Goal: Information Seeking & Learning: Learn about a topic

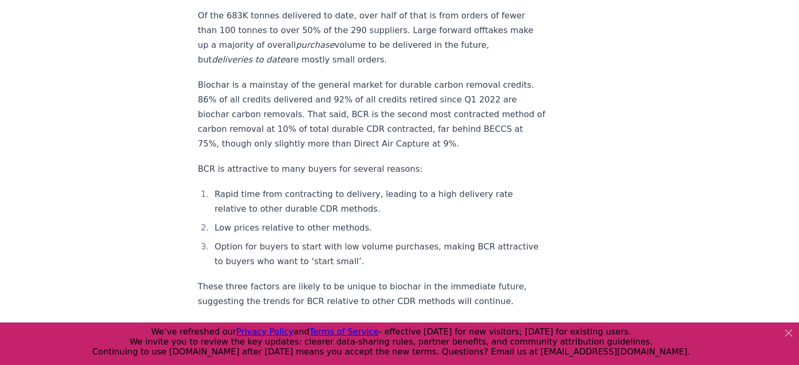
scroll to position [1374, 0]
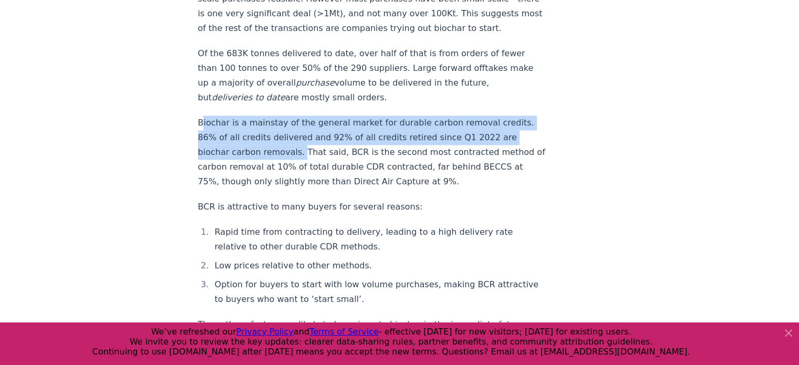
drag, startPoint x: 200, startPoint y: 102, endPoint x: 297, endPoint y: 132, distance: 101.0
click at [297, 132] on p "Biochar is a mainstay of the general market for durable carbon removal credits.…" at bounding box center [372, 153] width 348 height 74
click at [297, 135] on p "Biochar is a mainstay of the general market for durable carbon removal credits.…" at bounding box center [372, 153] width 348 height 74
drag, startPoint x: 297, startPoint y: 135, endPoint x: 170, endPoint y: 107, distance: 129.7
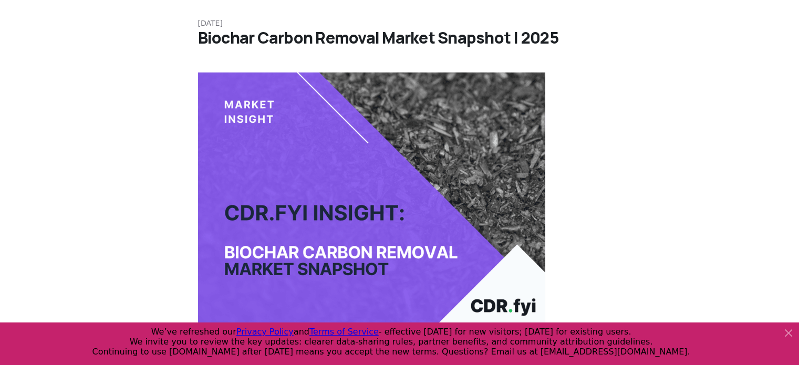
scroll to position [69, 0]
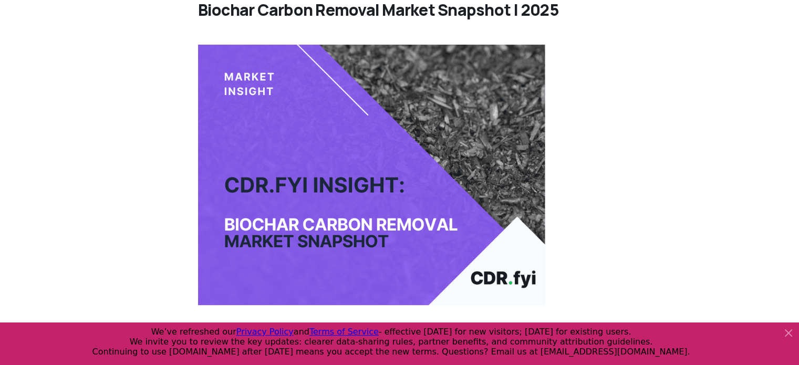
click at [452, 112] on img at bounding box center [372, 175] width 348 height 260
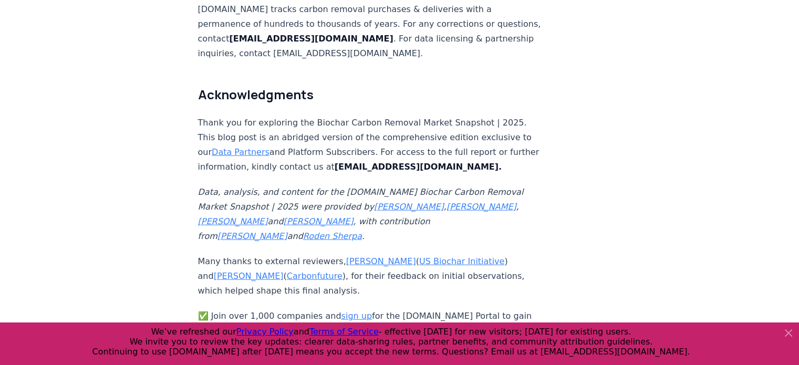
scroll to position [6948, 0]
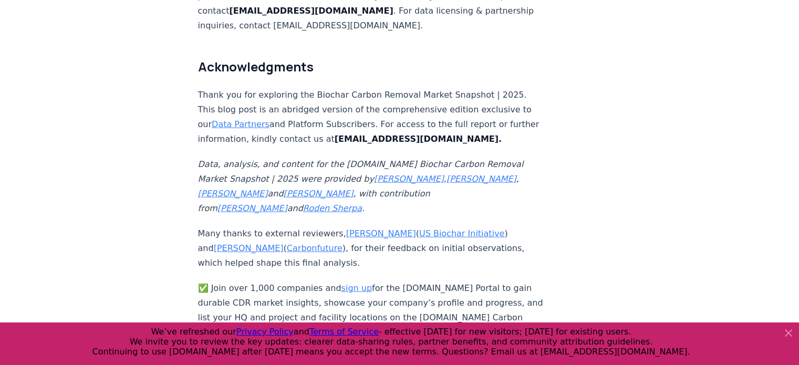
click at [344, 283] on link "sign up" at bounding box center [356, 288] width 30 height 10
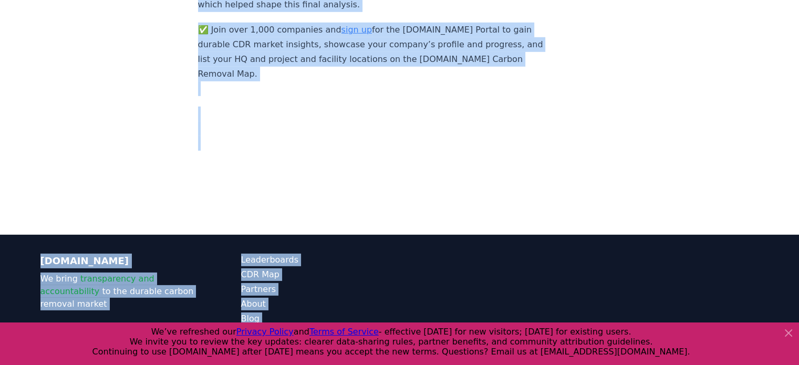
scroll to position [7210, 0]
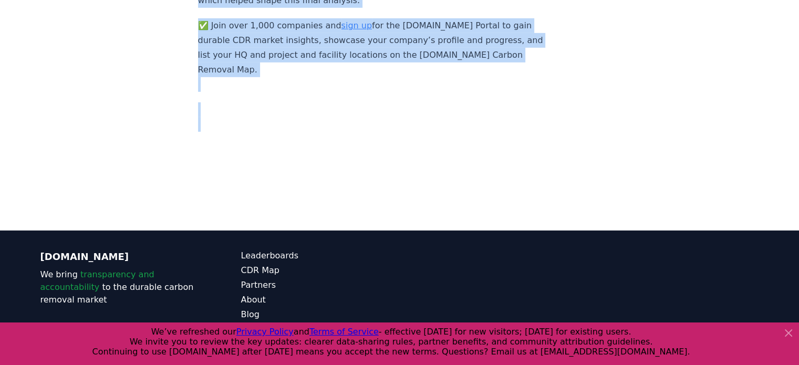
drag, startPoint x: 197, startPoint y: 65, endPoint x: 474, endPoint y: 106, distance: 279.8
copy article "September 09, 2025 Biochar Carbon Removal Market Snapshot | 2025 Highlights A t…"
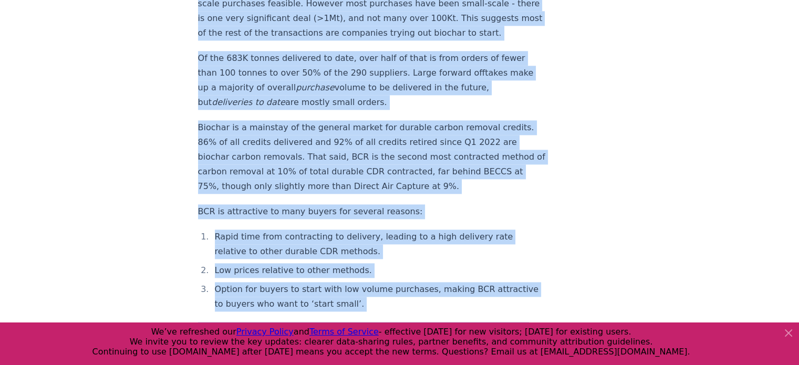
scroll to position [1327, 0]
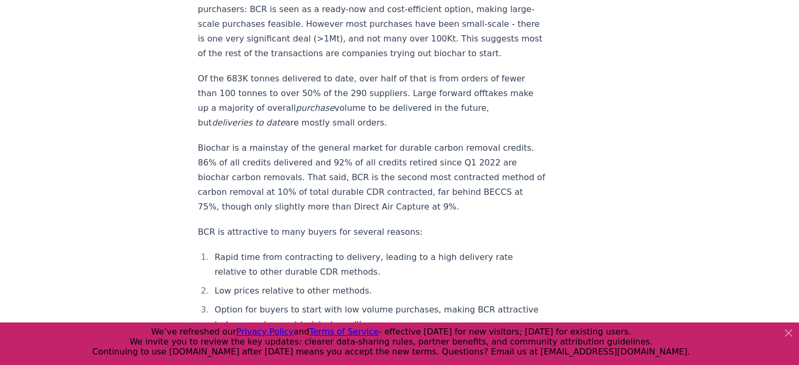
scroll to position [1369, 0]
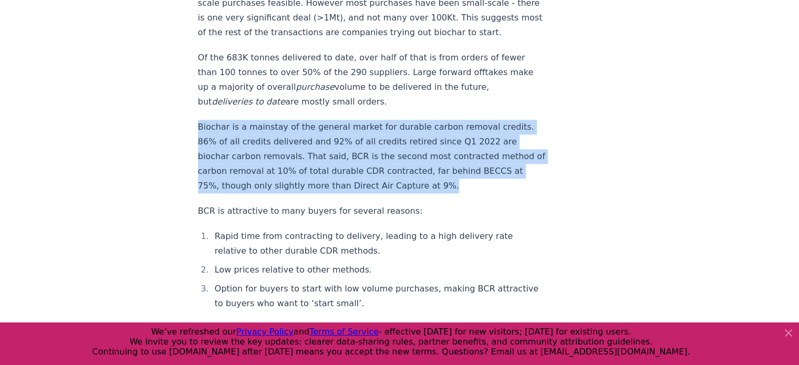
drag, startPoint x: 197, startPoint y: 108, endPoint x: 441, endPoint y: 164, distance: 250.0
copy p "Biochar is a mainstay of the general market for durable carbon removal credits.…"
